Goal: Complete application form

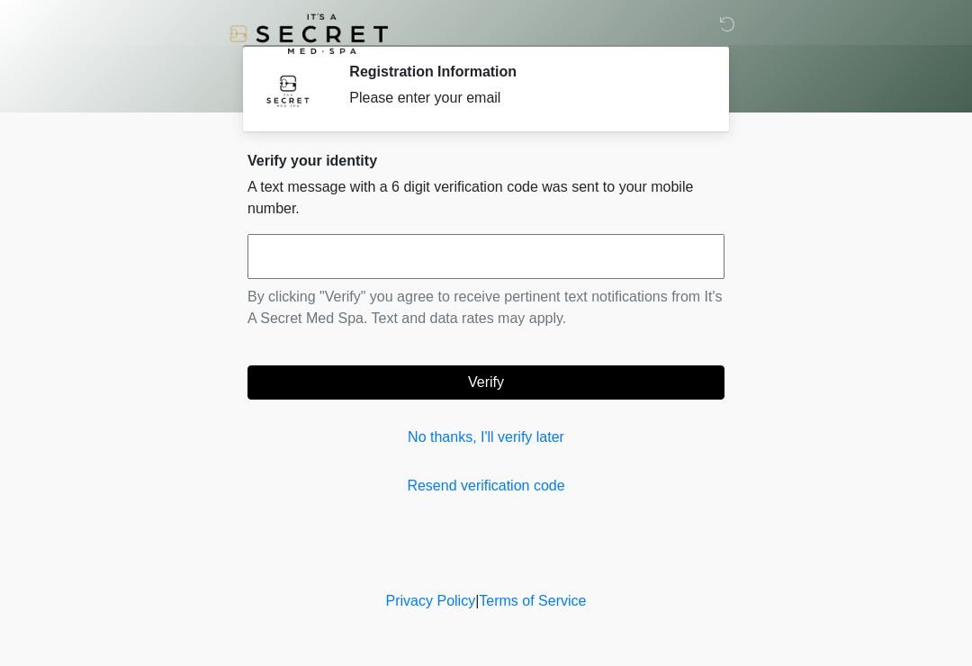
click at [495, 256] on input "text" at bounding box center [485, 256] width 477 height 45
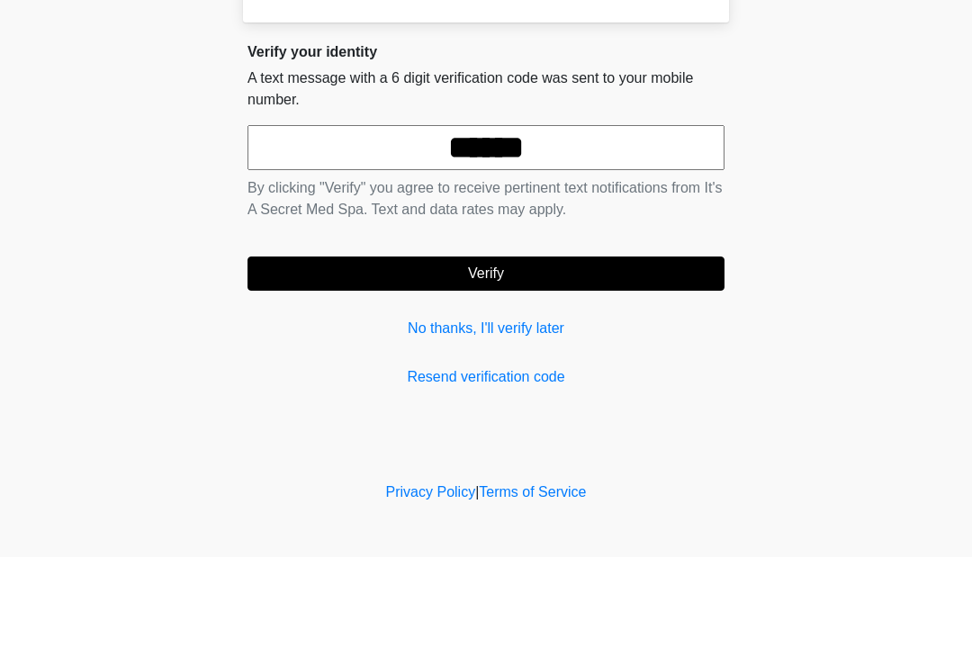
type input "******"
click at [571, 365] on button "Verify" at bounding box center [485, 382] width 477 height 34
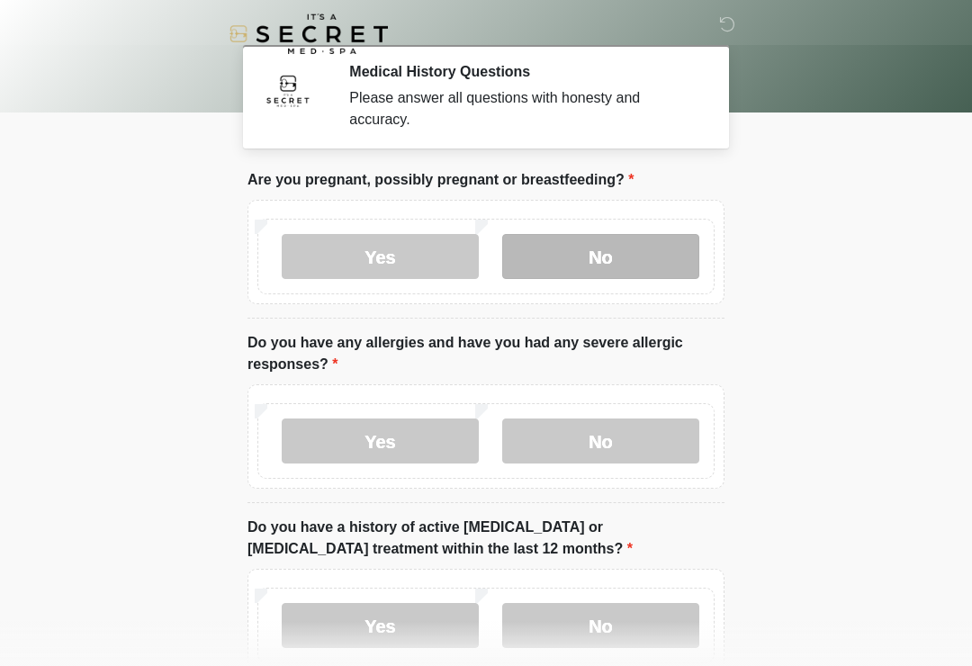
click at [634, 265] on label "No" at bounding box center [600, 256] width 197 height 45
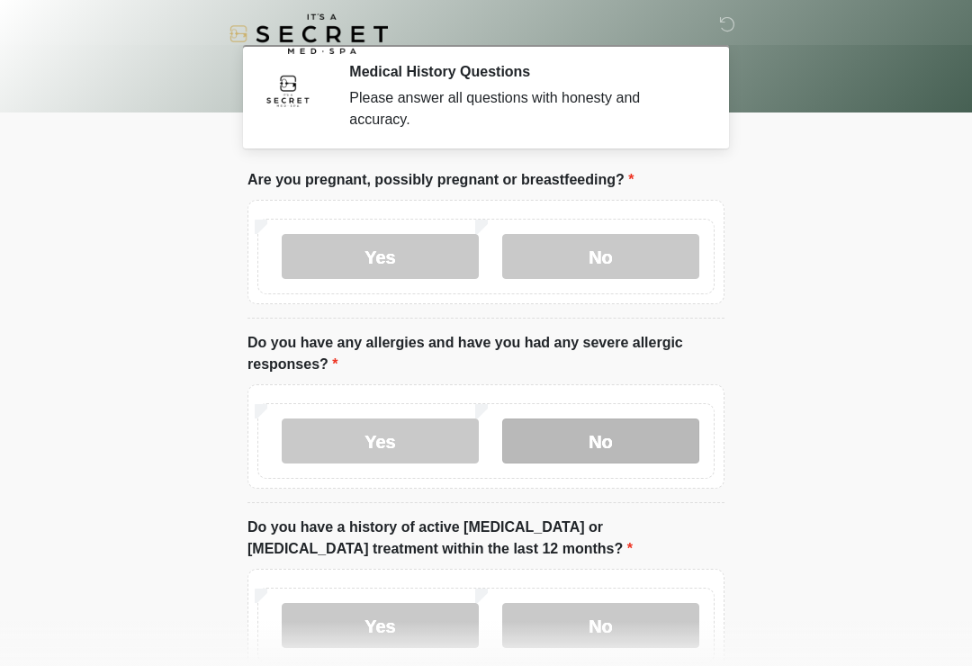
click at [653, 433] on label "No" at bounding box center [600, 440] width 197 height 45
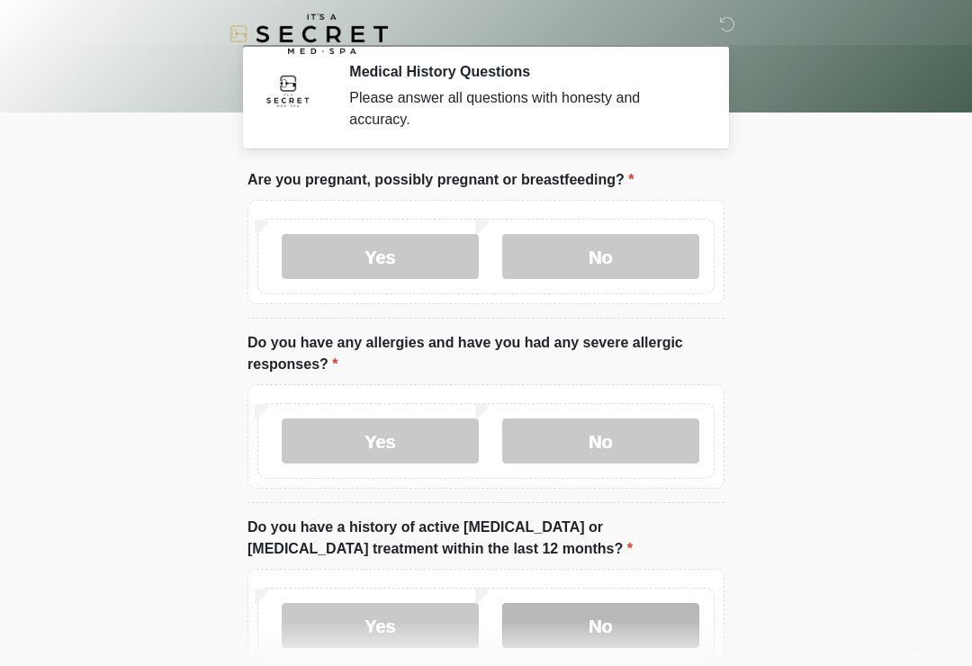
click at [598, 611] on label "No" at bounding box center [600, 625] width 197 height 45
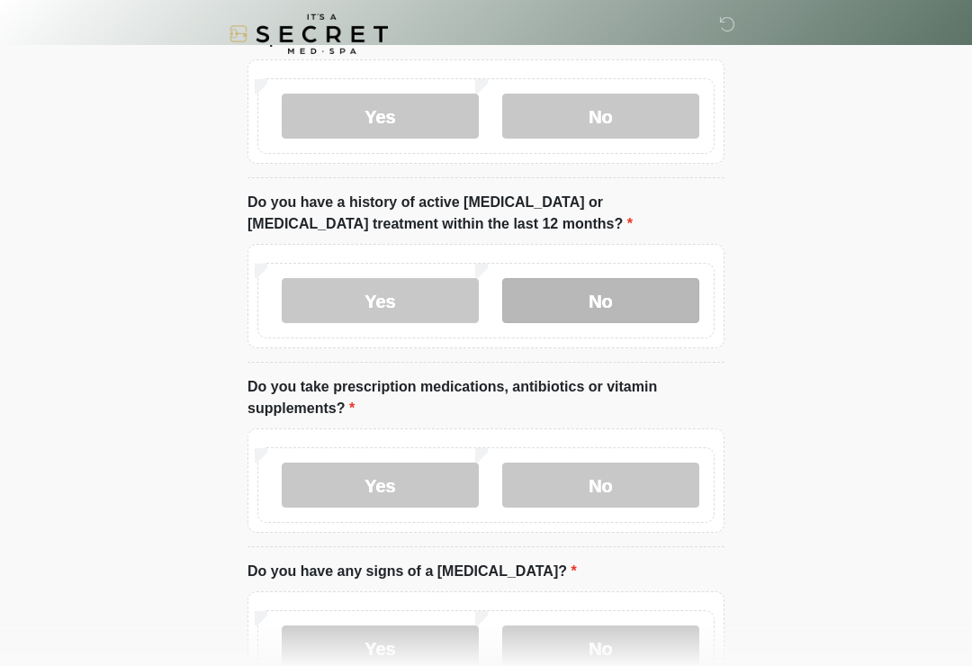
scroll to position [328, 0]
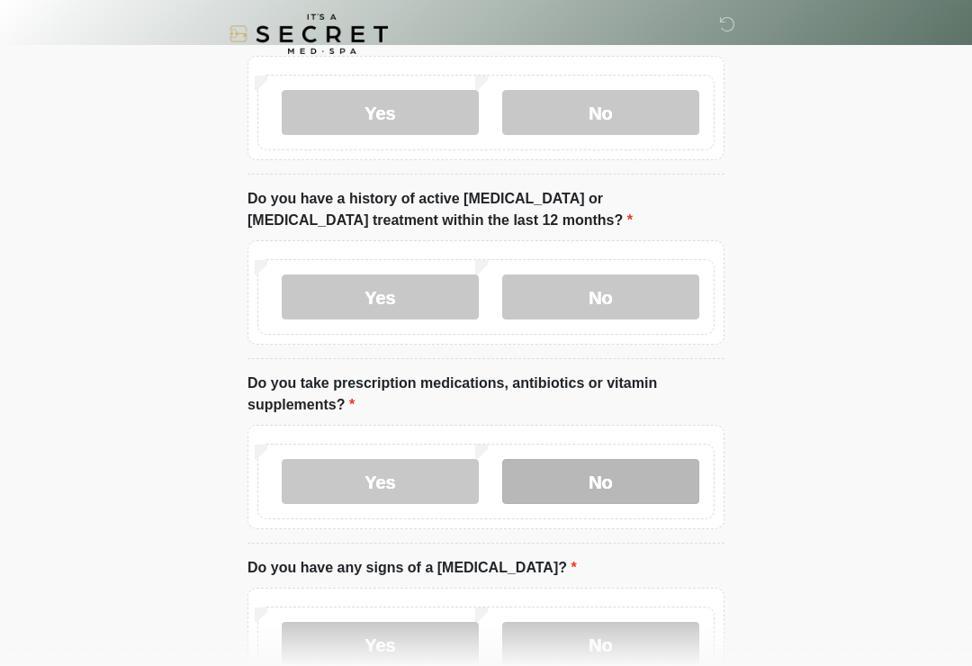
click at [641, 472] on label "No" at bounding box center [600, 481] width 197 height 45
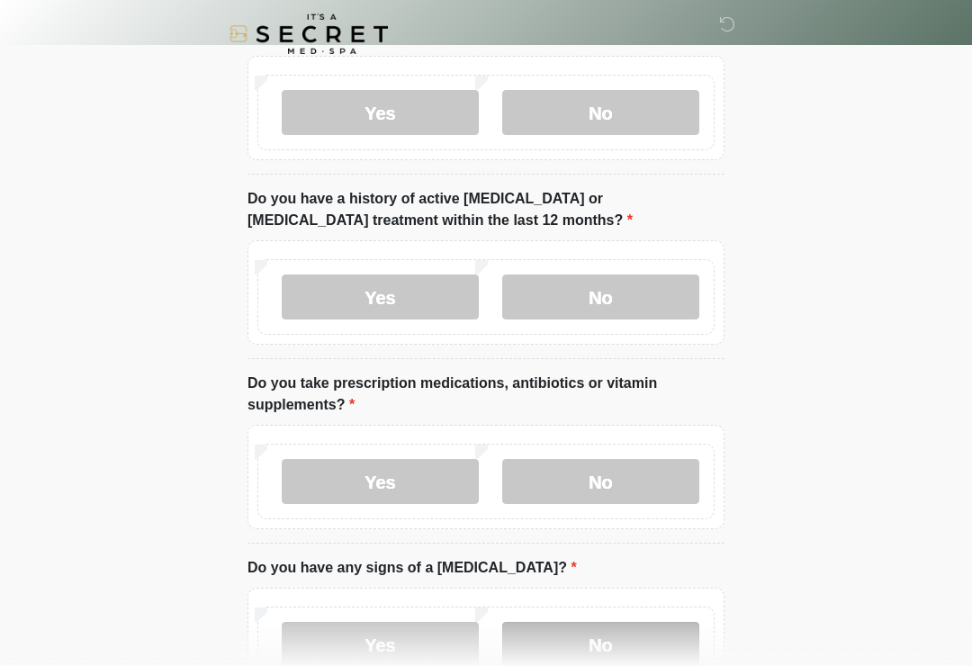
click at [606, 646] on label "No" at bounding box center [600, 644] width 197 height 45
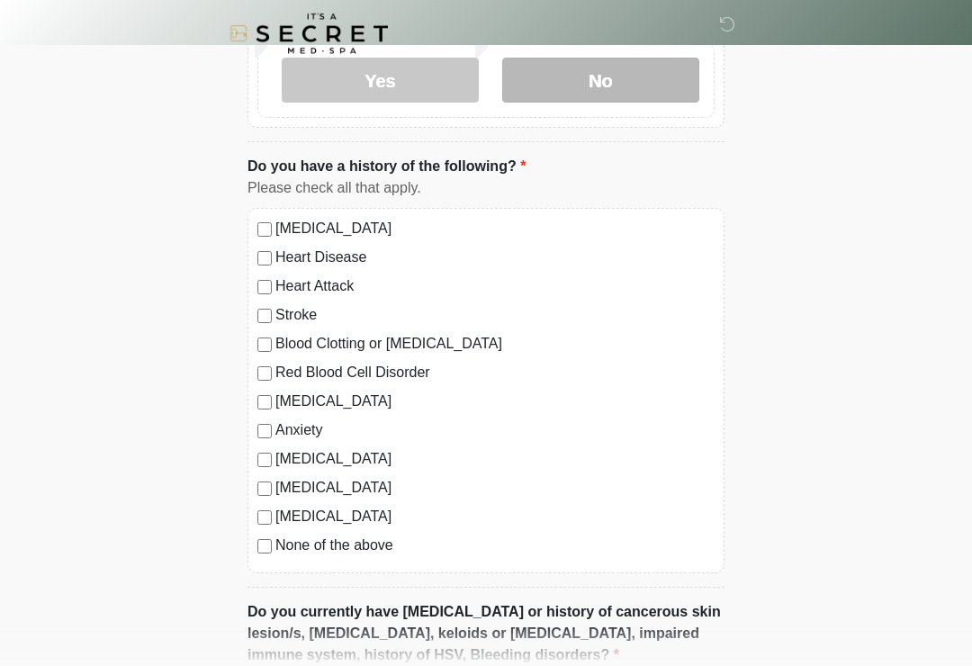
scroll to position [893, 0]
click at [348, 552] on label "None of the above" at bounding box center [494, 546] width 439 height 22
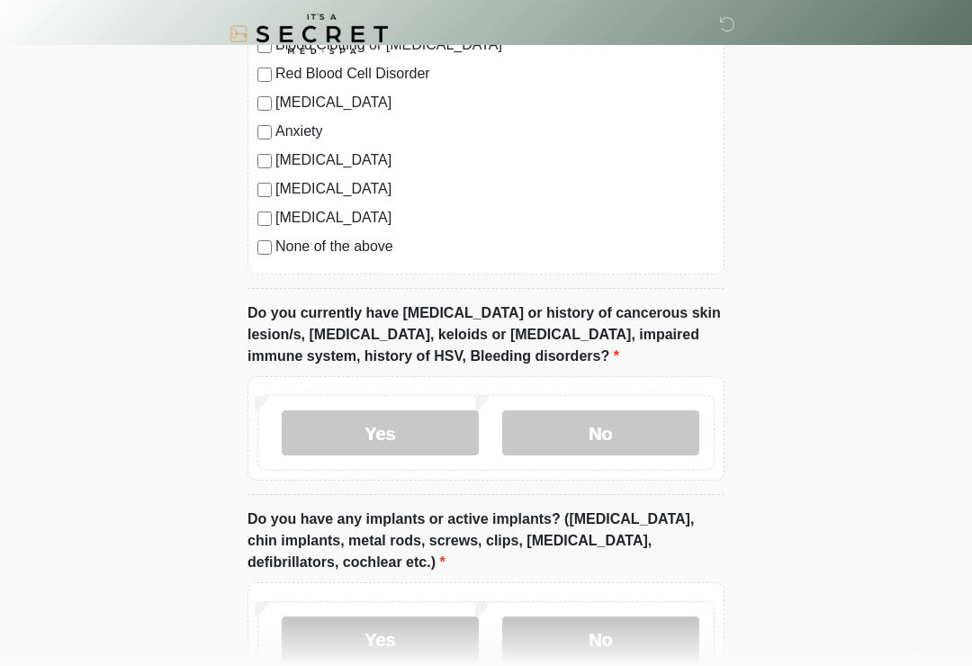
scroll to position [1205, 0]
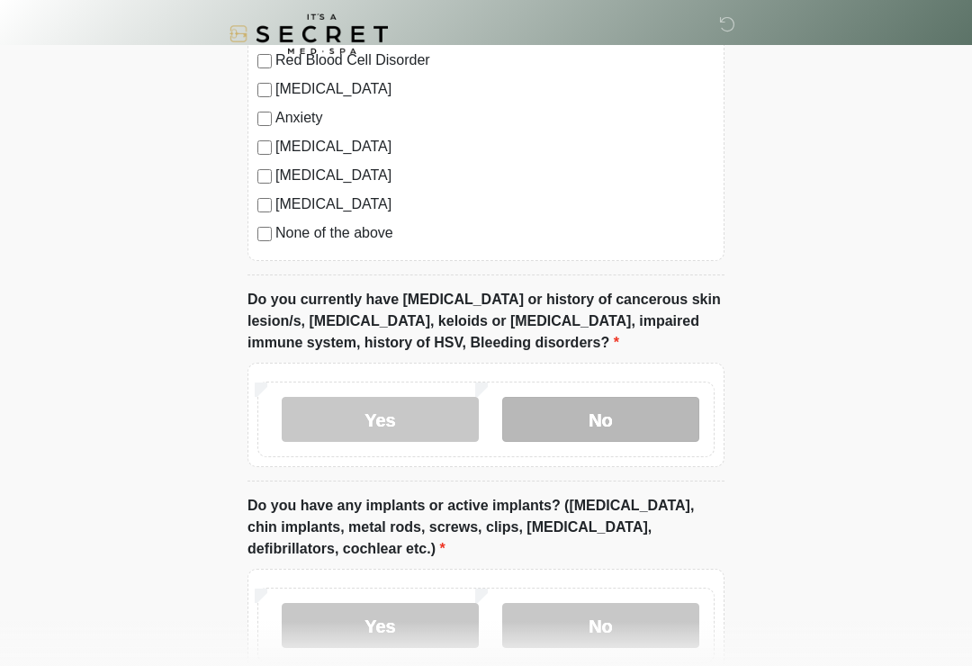
click at [624, 401] on label "No" at bounding box center [600, 419] width 197 height 45
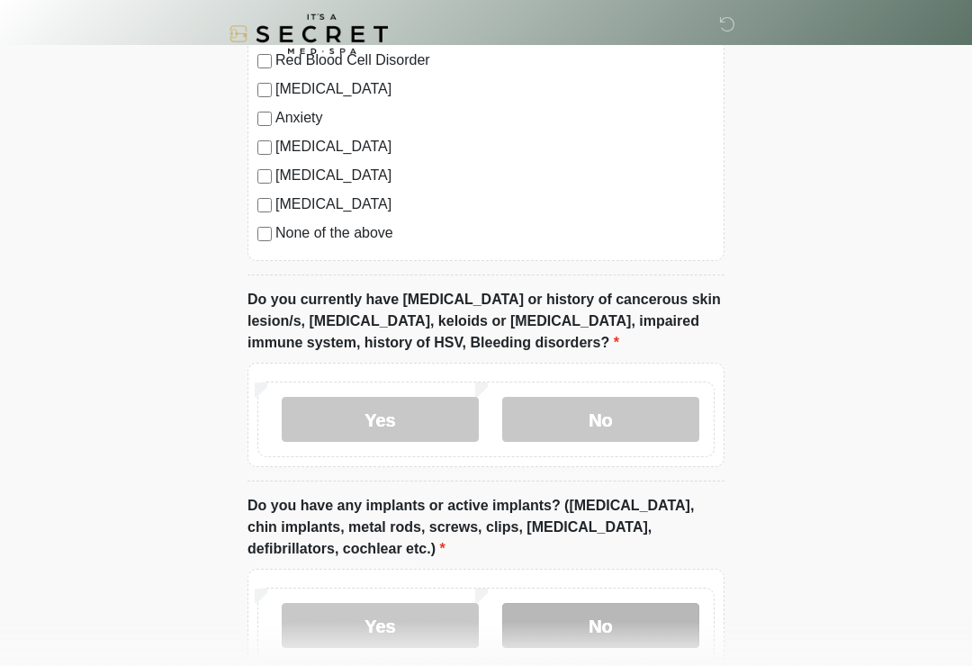
click at [643, 623] on label "No" at bounding box center [600, 625] width 197 height 45
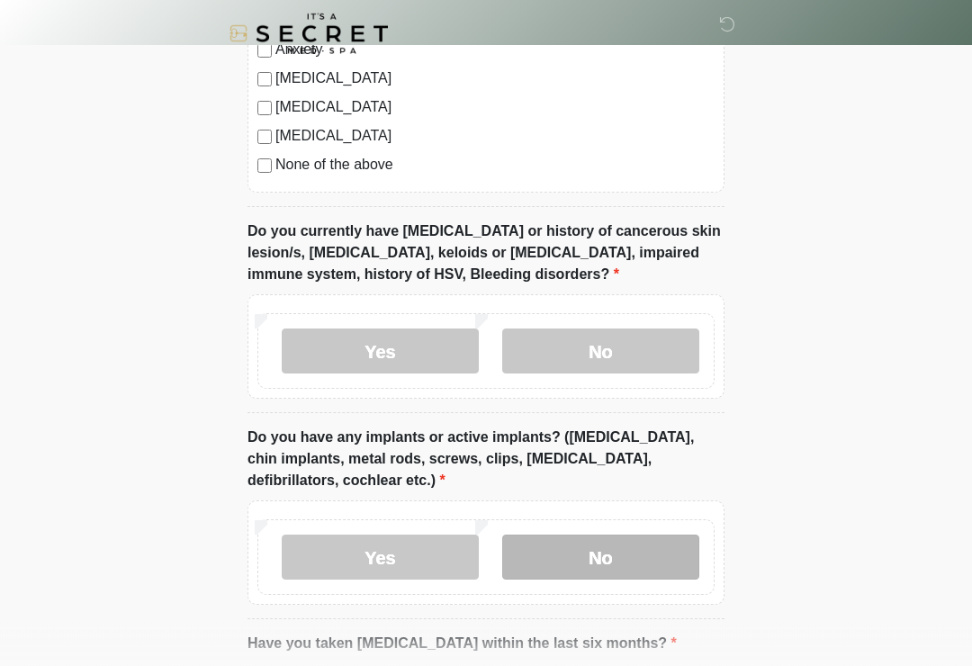
scroll to position [1504, 0]
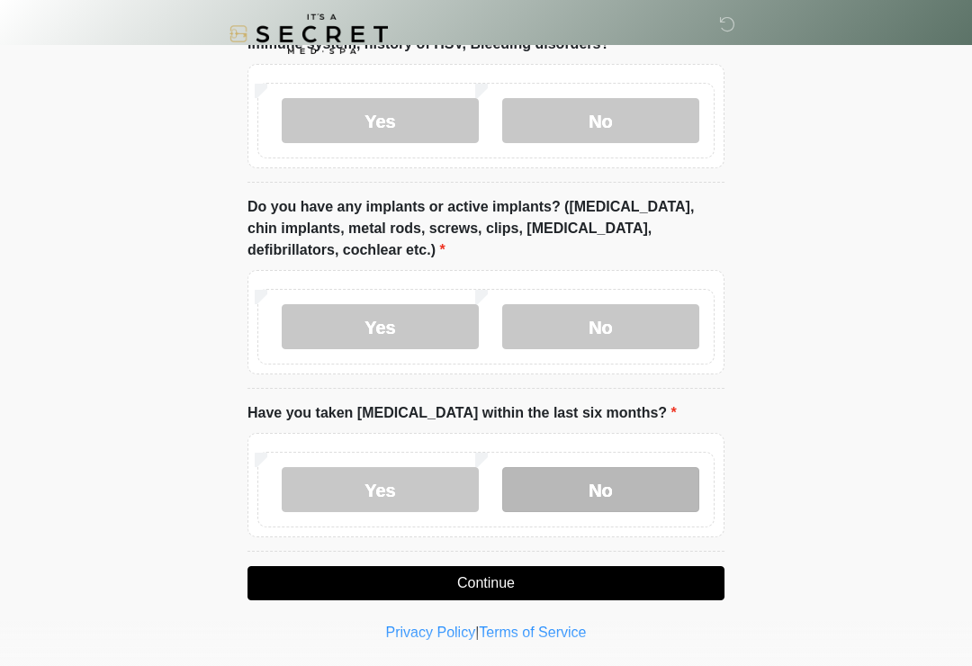
click at [657, 484] on label "No" at bounding box center [600, 489] width 197 height 45
click at [634, 576] on button "Continue" at bounding box center [485, 583] width 477 height 34
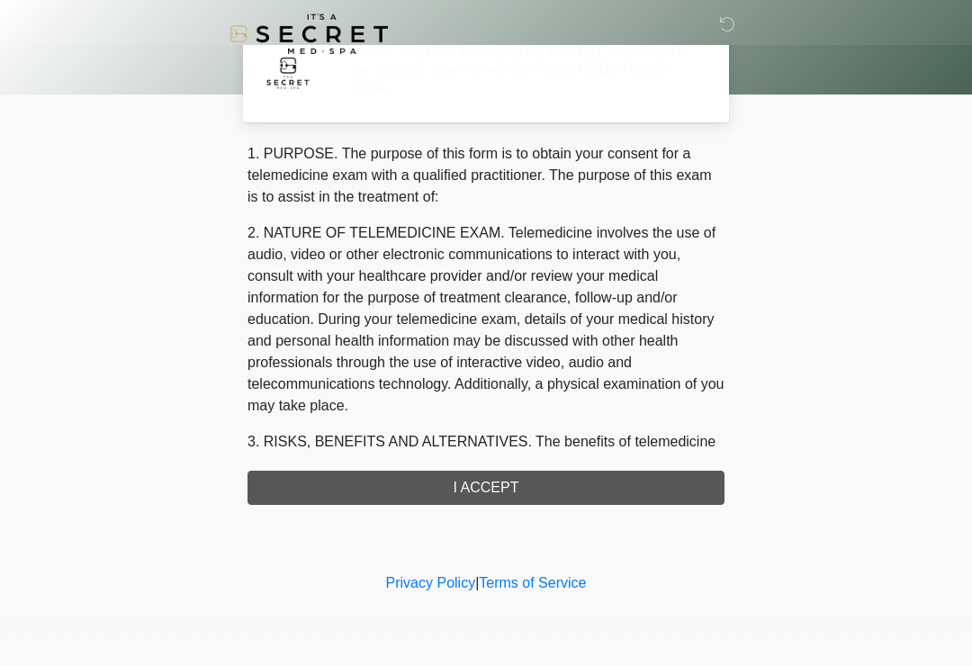
scroll to position [0, 0]
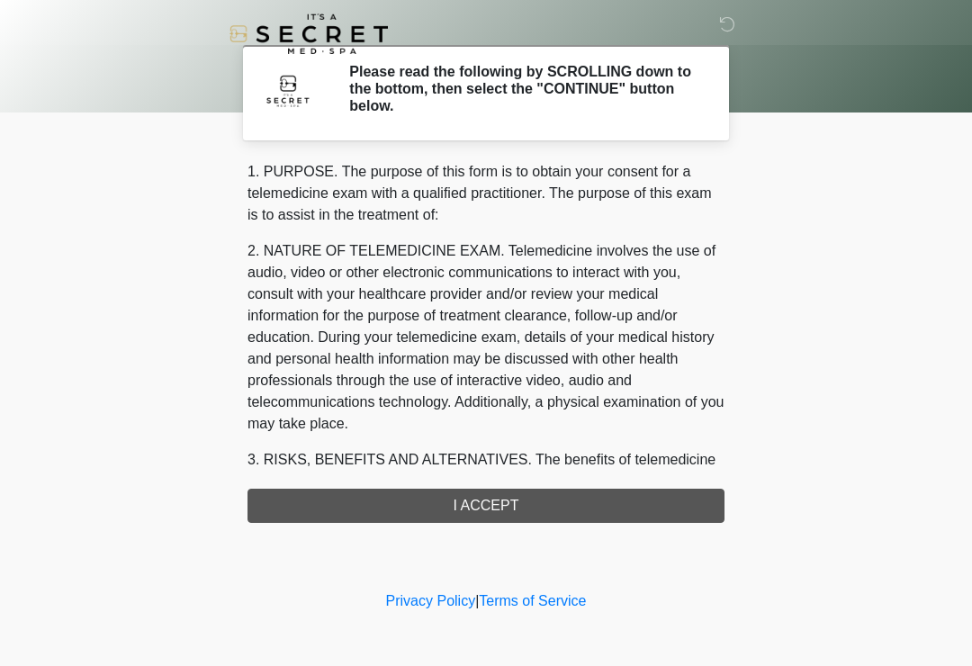
click at [552, 501] on div "1. PURPOSE. The purpose of this form is to obtain your consent for a telemedici…" at bounding box center [485, 342] width 477 height 362
click at [547, 504] on div "1. PURPOSE. The purpose of this form is to obtain your consent for a telemedici…" at bounding box center [485, 342] width 477 height 362
click at [490, 515] on div "1. PURPOSE. The purpose of this form is to obtain your consent for a telemedici…" at bounding box center [485, 342] width 477 height 362
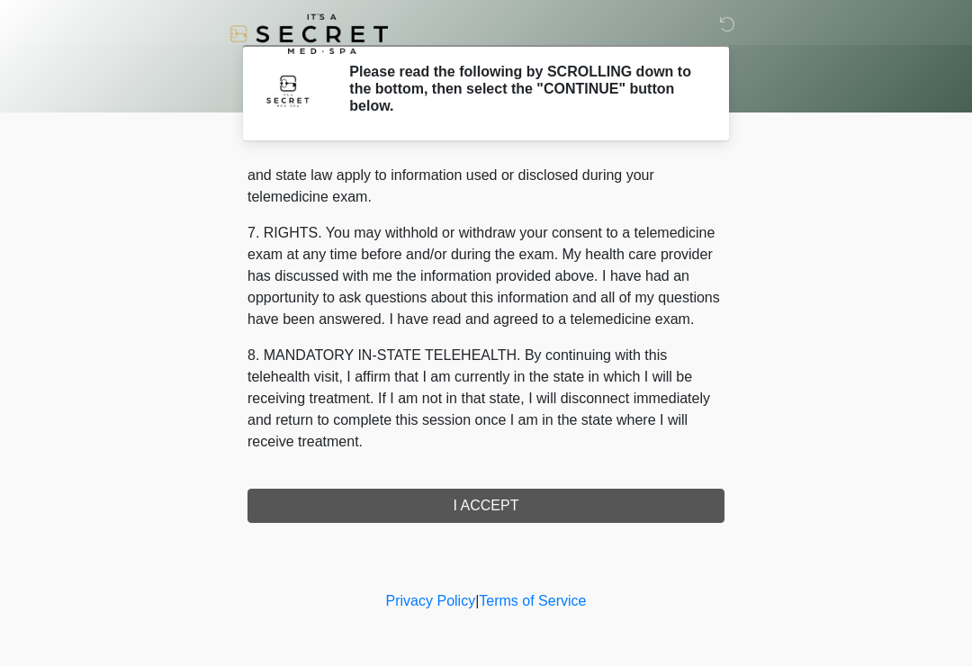
scroll to position [738, 0]
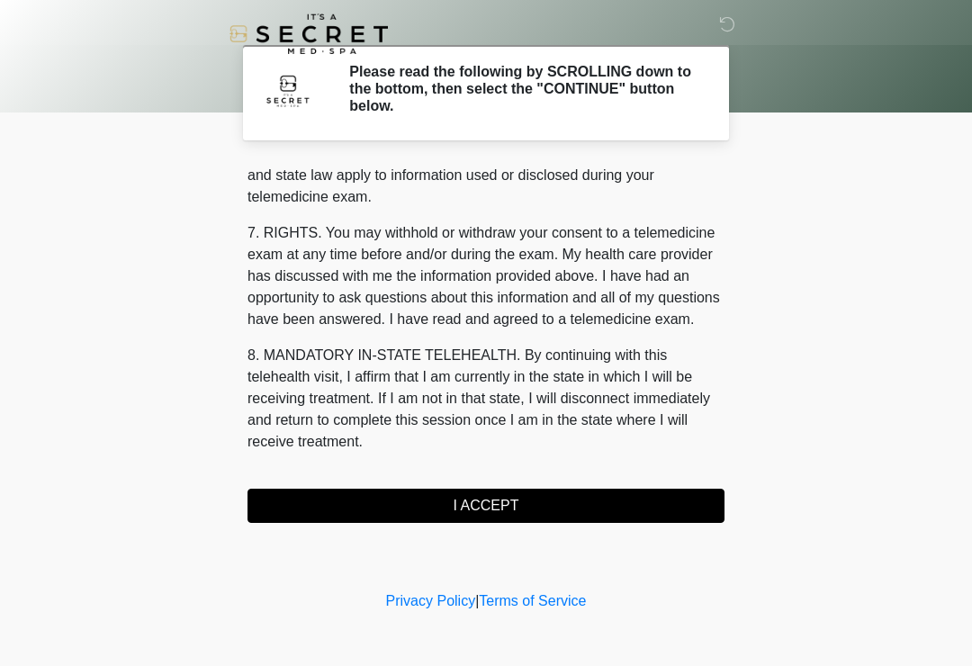
click at [481, 502] on button "I ACCEPT" at bounding box center [485, 506] width 477 height 34
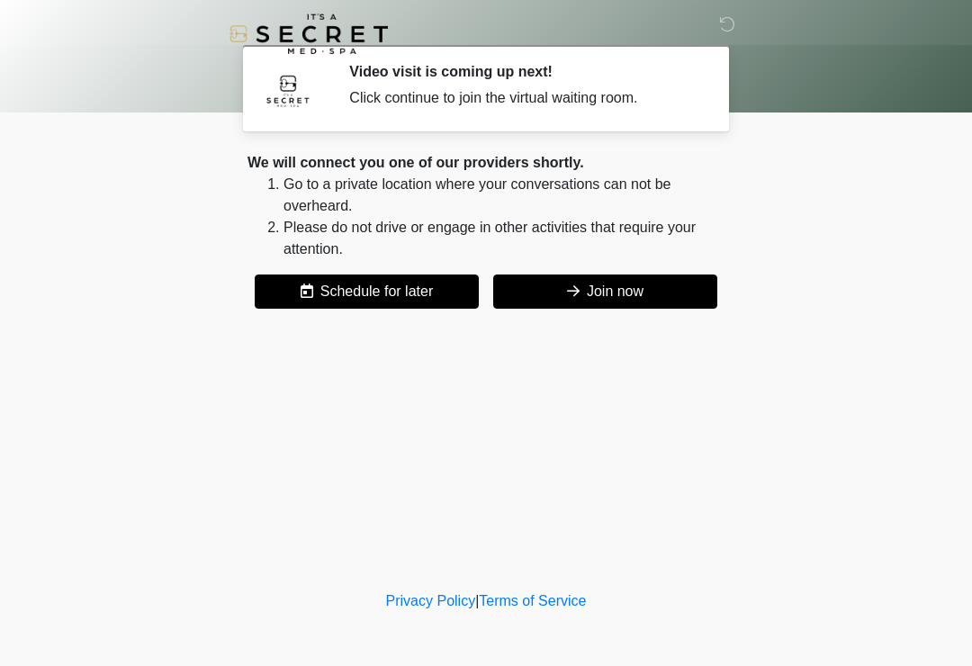
click at [643, 290] on button "Join now" at bounding box center [605, 291] width 224 height 34
